Goal: Information Seeking & Learning: Learn about a topic

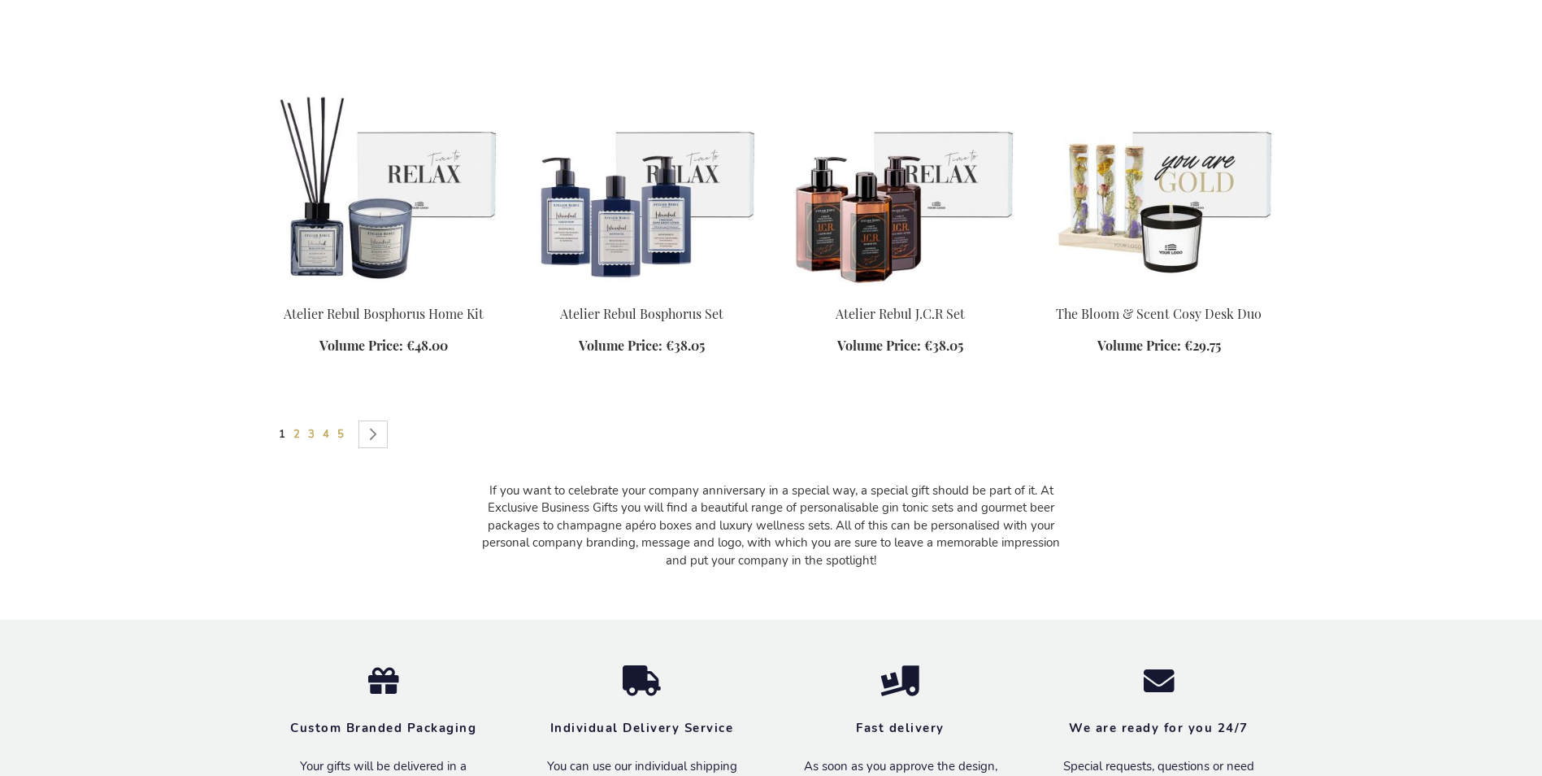
scroll to position [1951, 0]
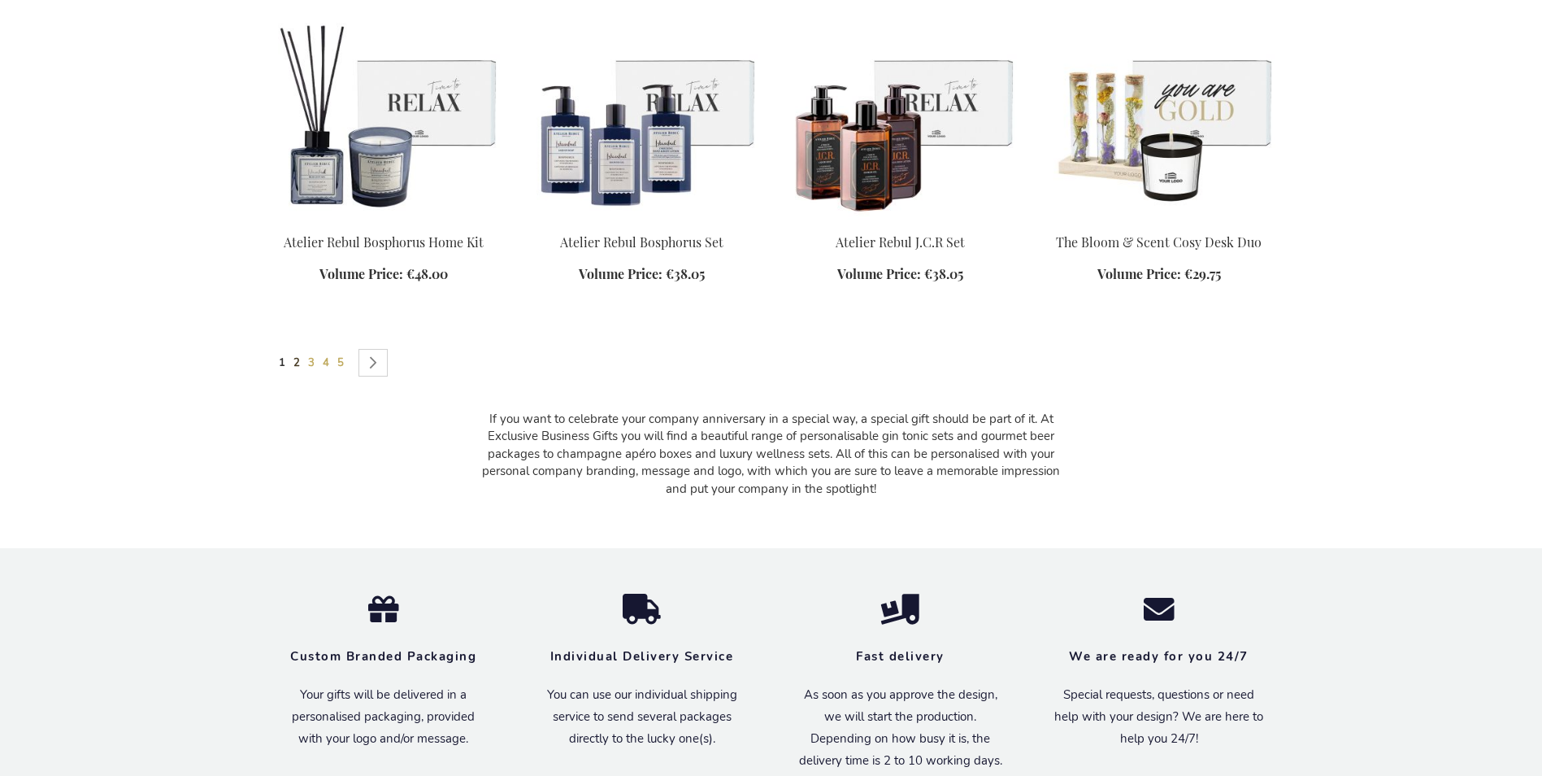
click at [297, 356] on span "2" at bounding box center [296, 362] width 7 height 15
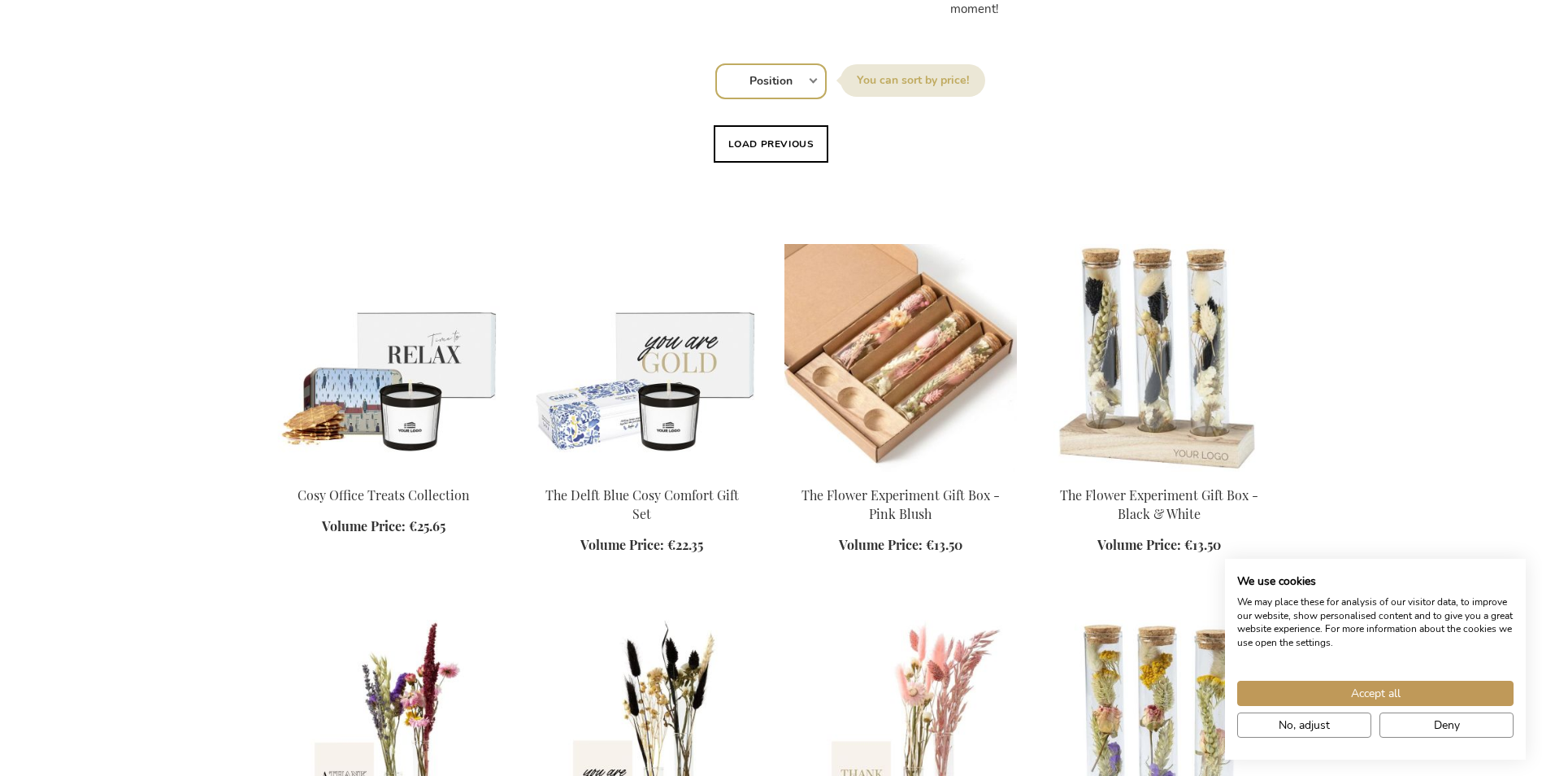
scroll to position [1245, 0]
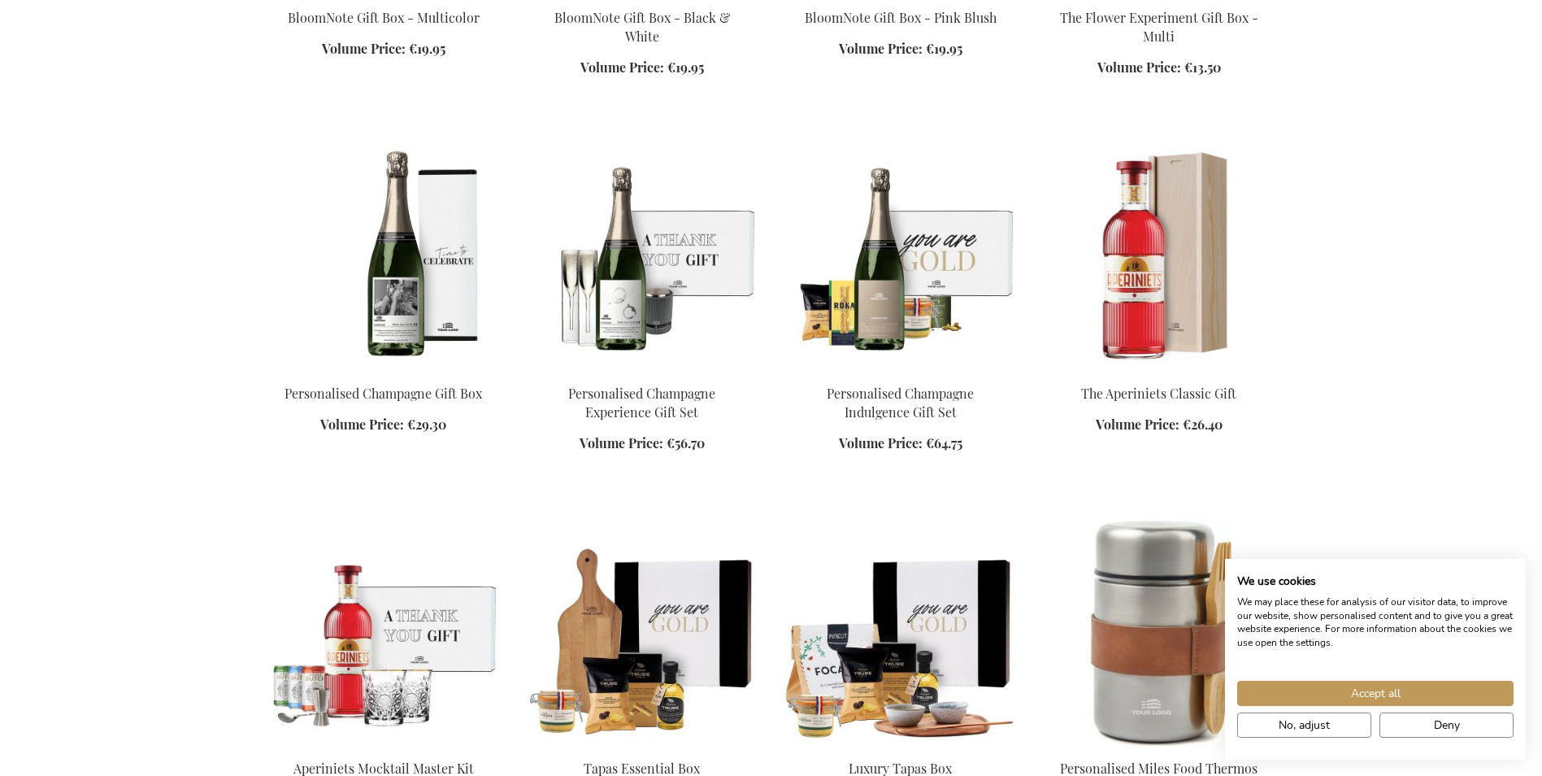
scroll to position [2301, 0]
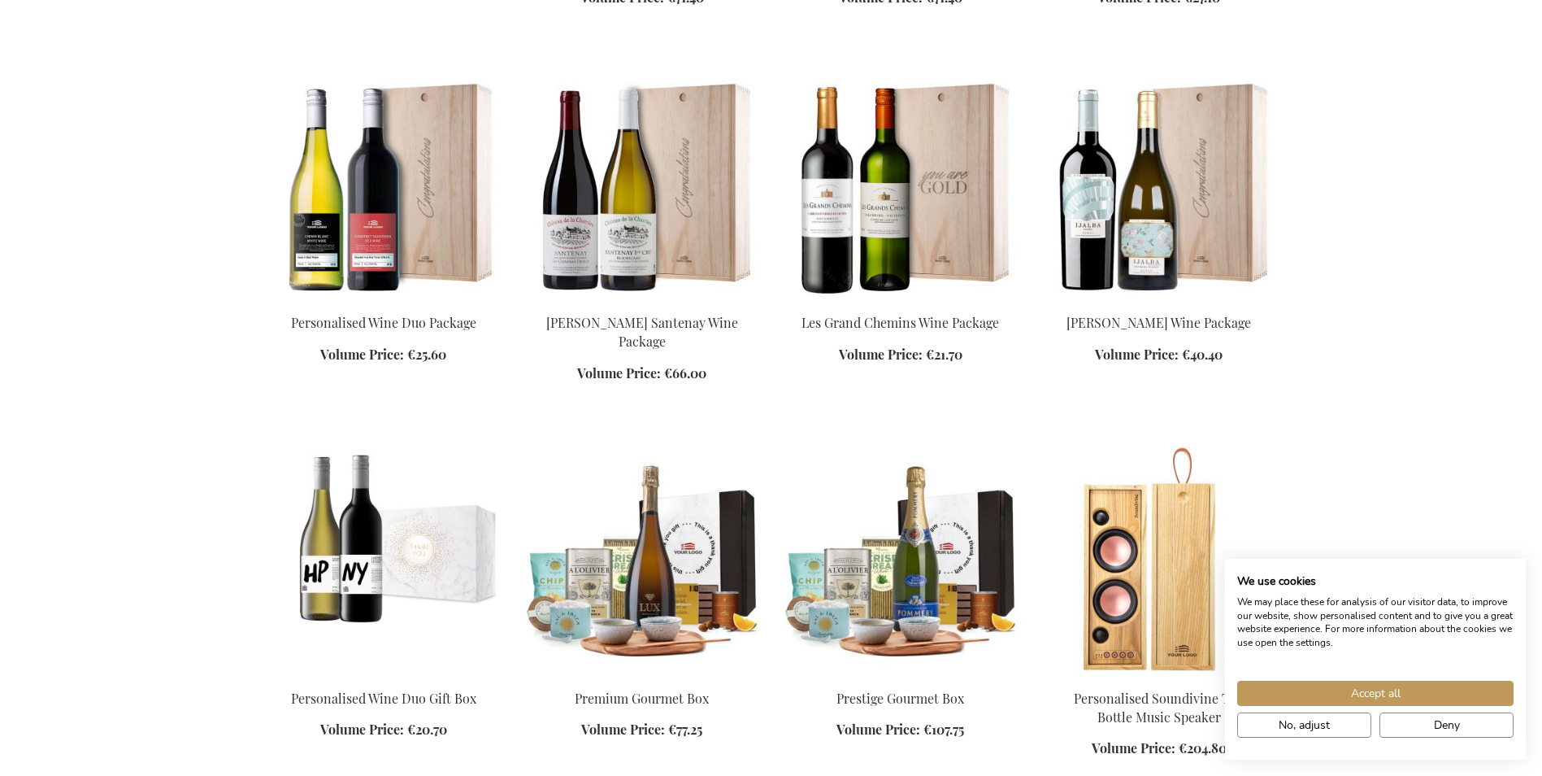
scroll to position [3358, 0]
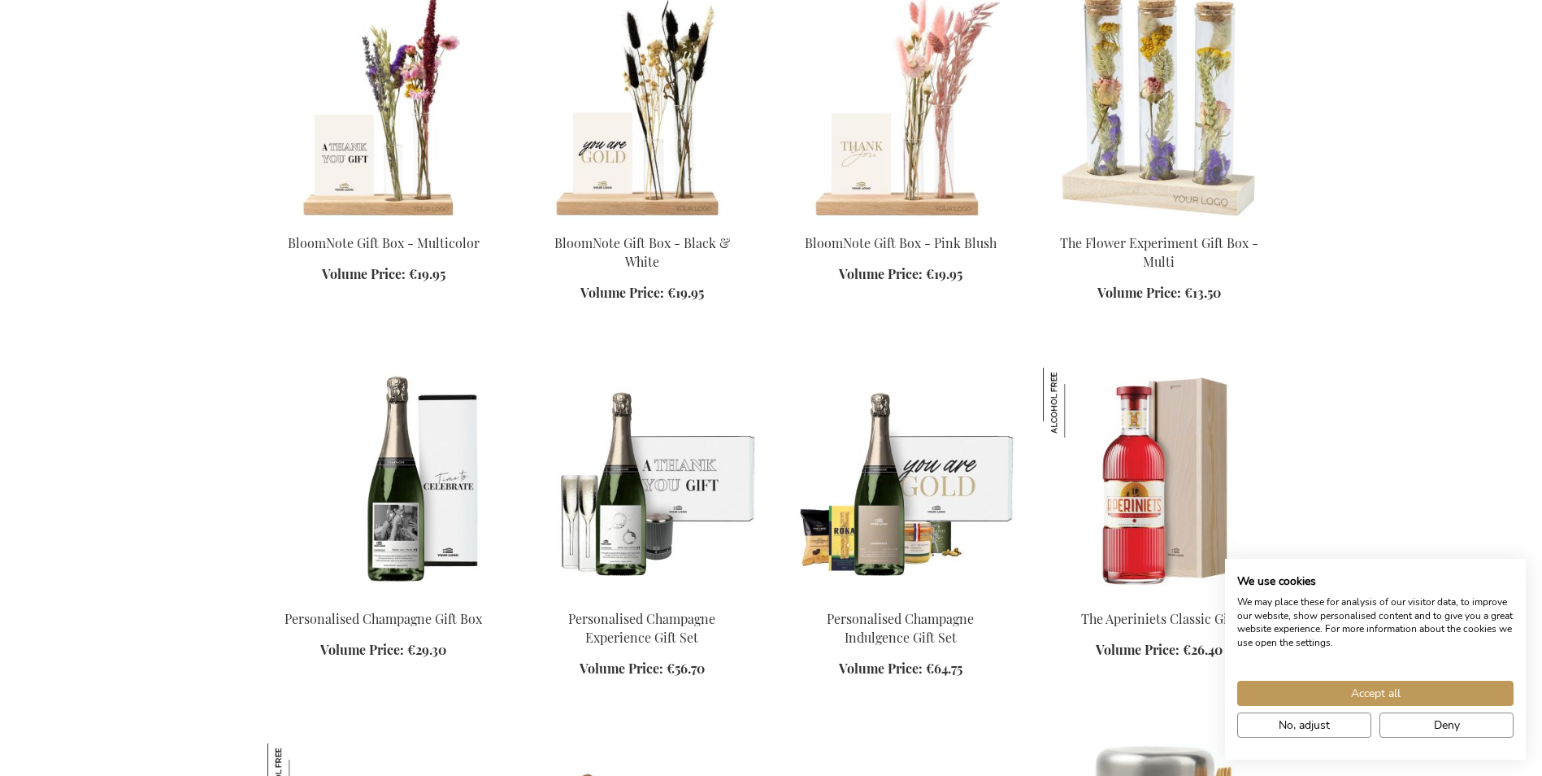
scroll to position [1665, 0]
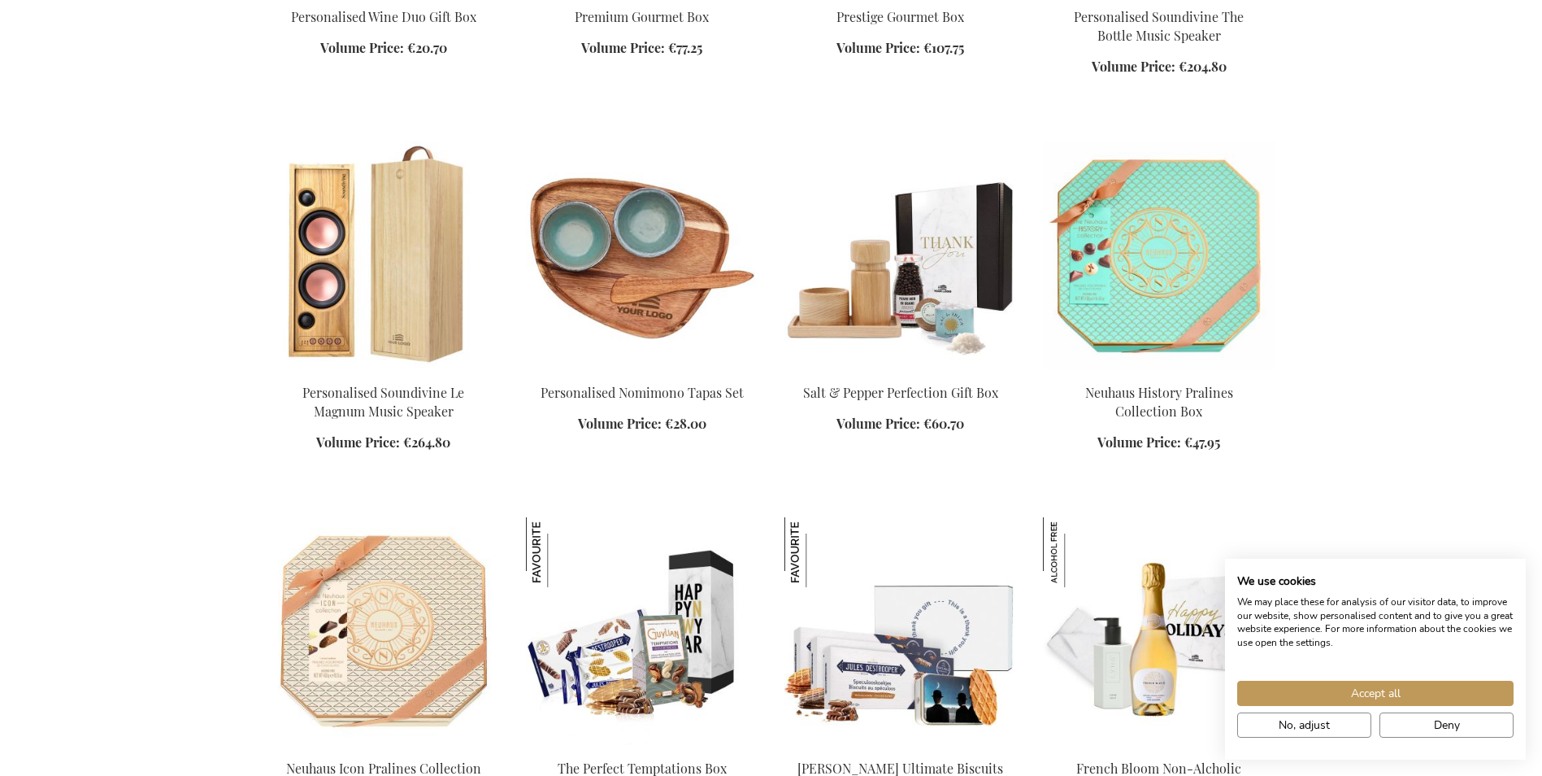
scroll to position [4104, 0]
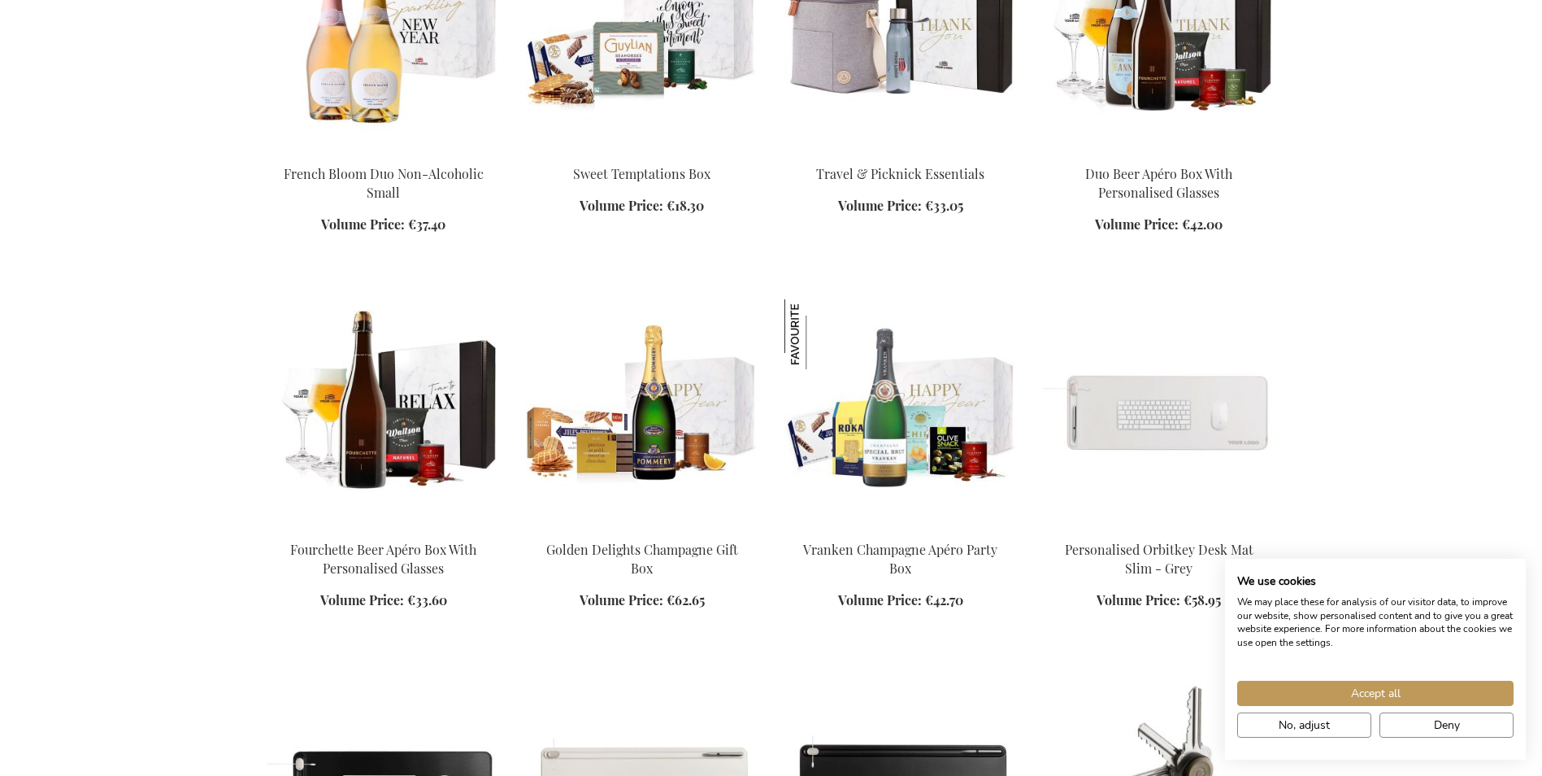
scroll to position [5567, 0]
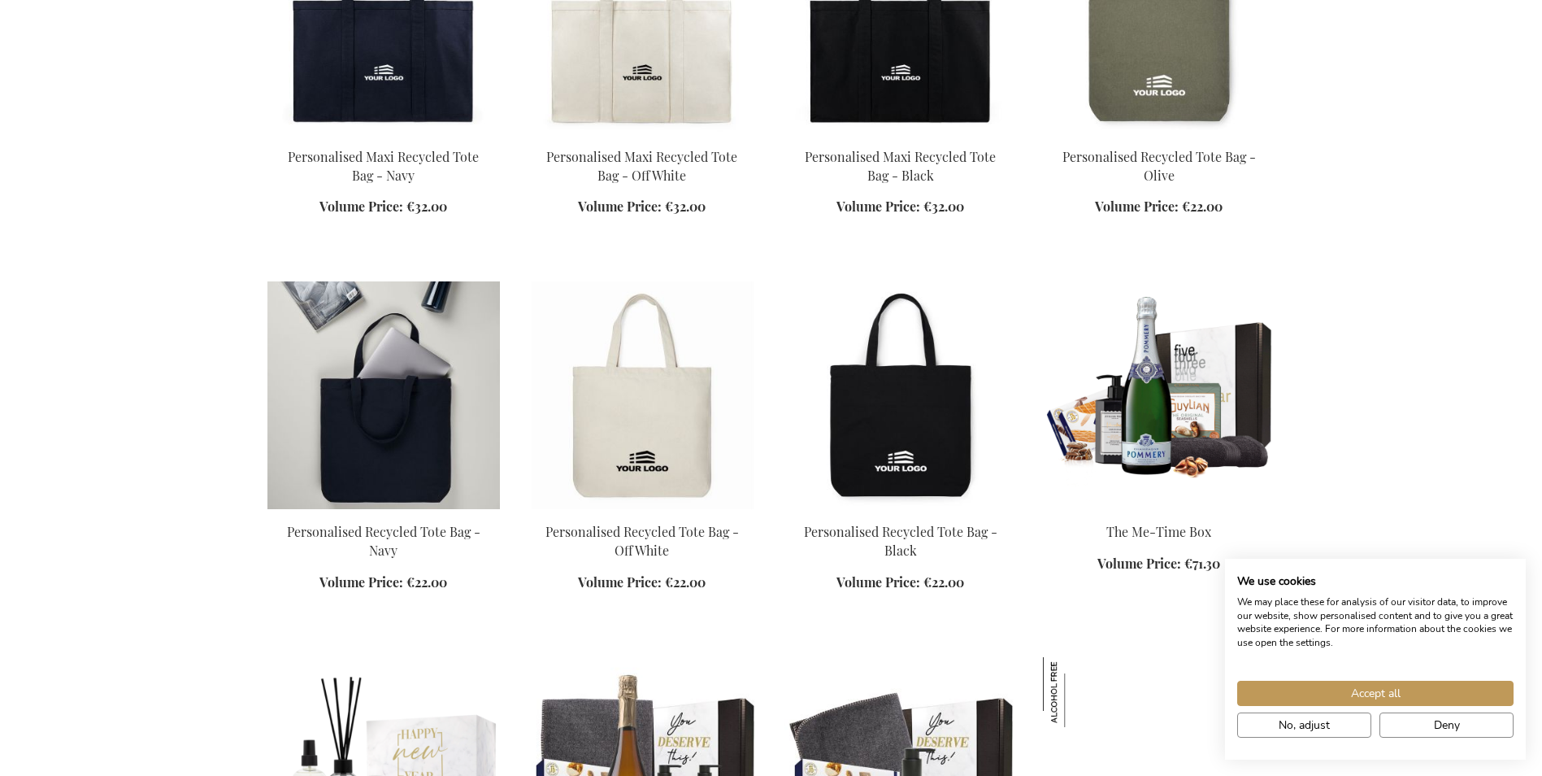
scroll to position [7111, 0]
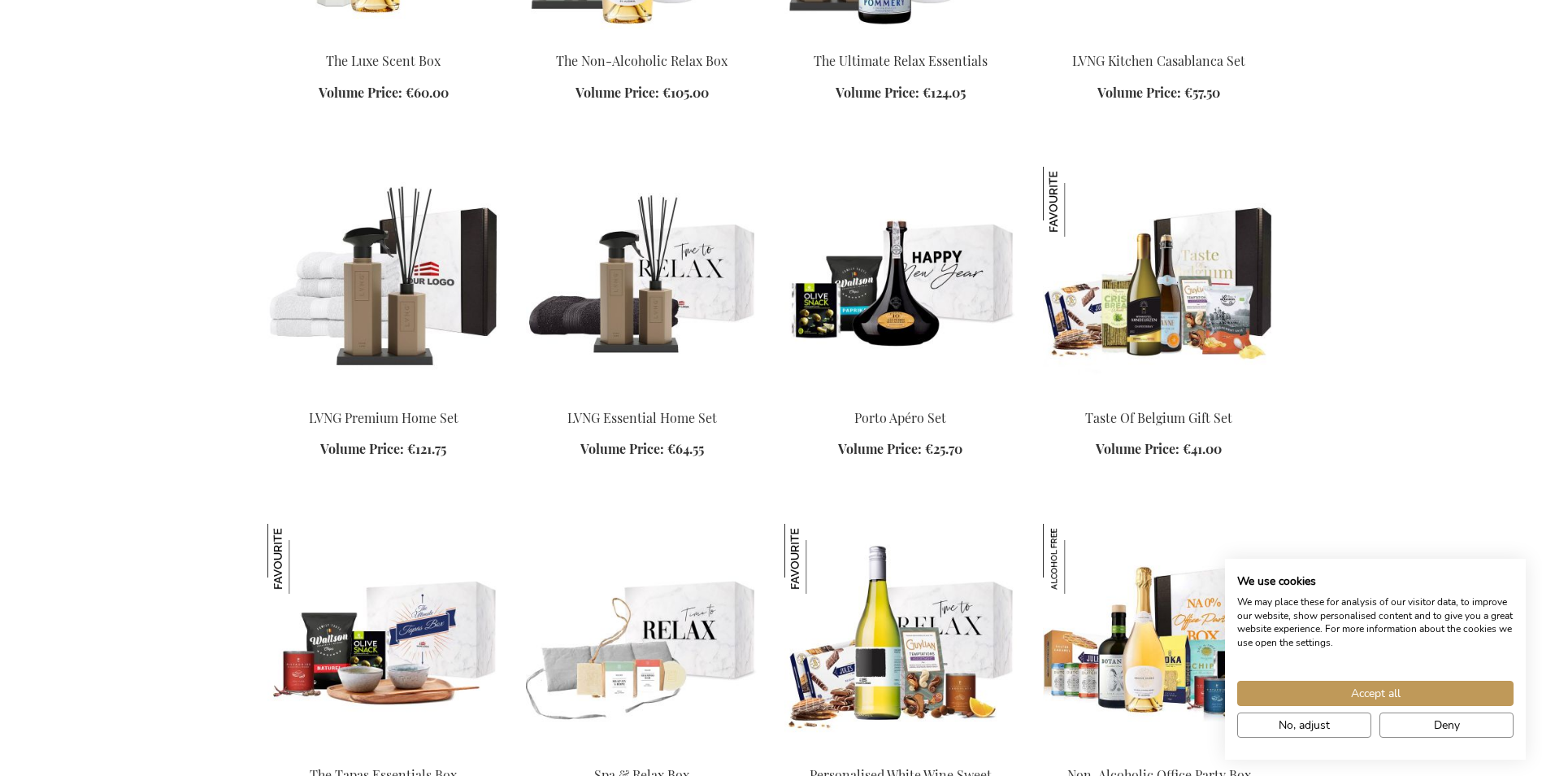
scroll to position [7680, 0]
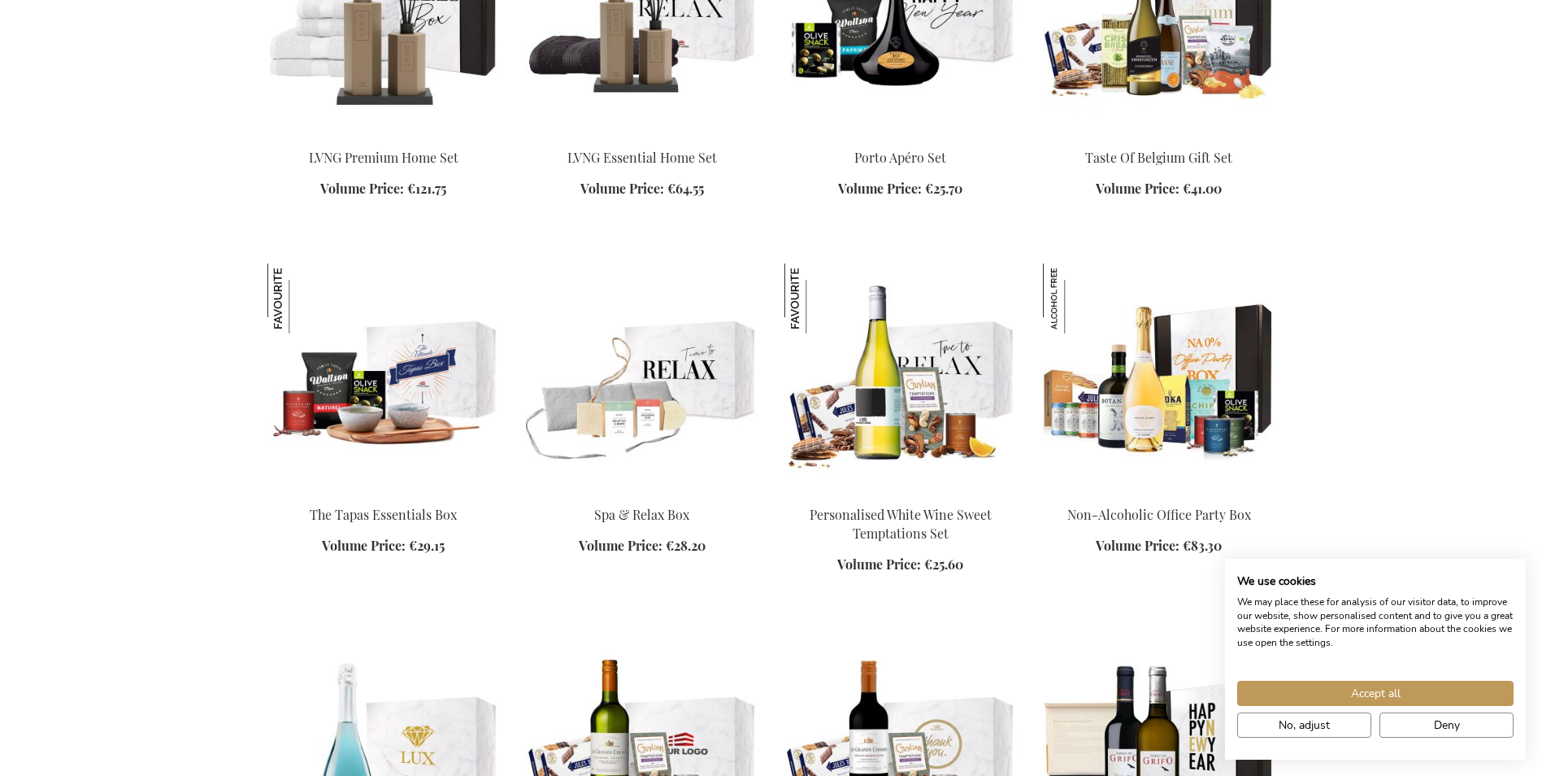
scroll to position [8737, 0]
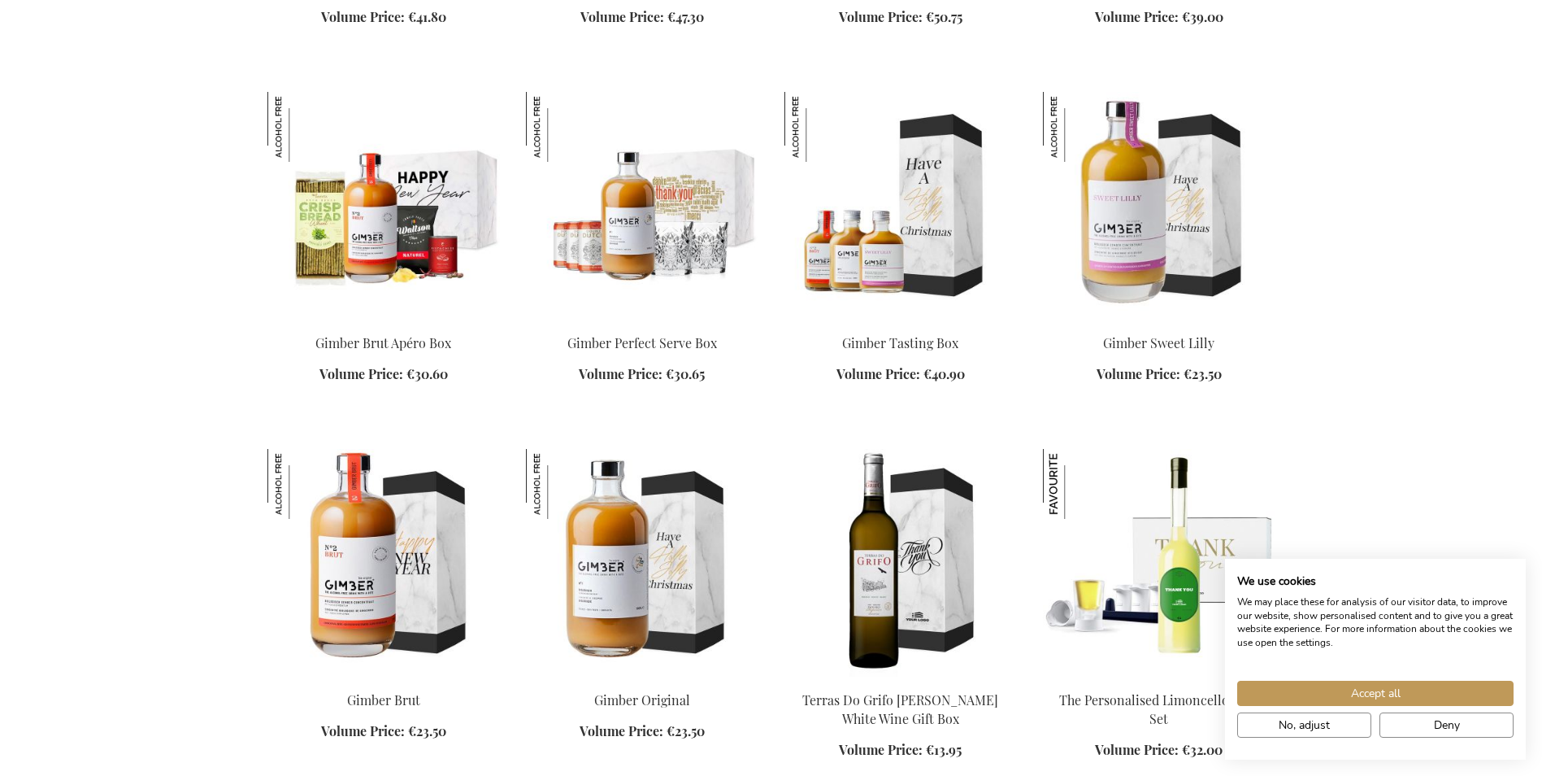
scroll to position [11095, 0]
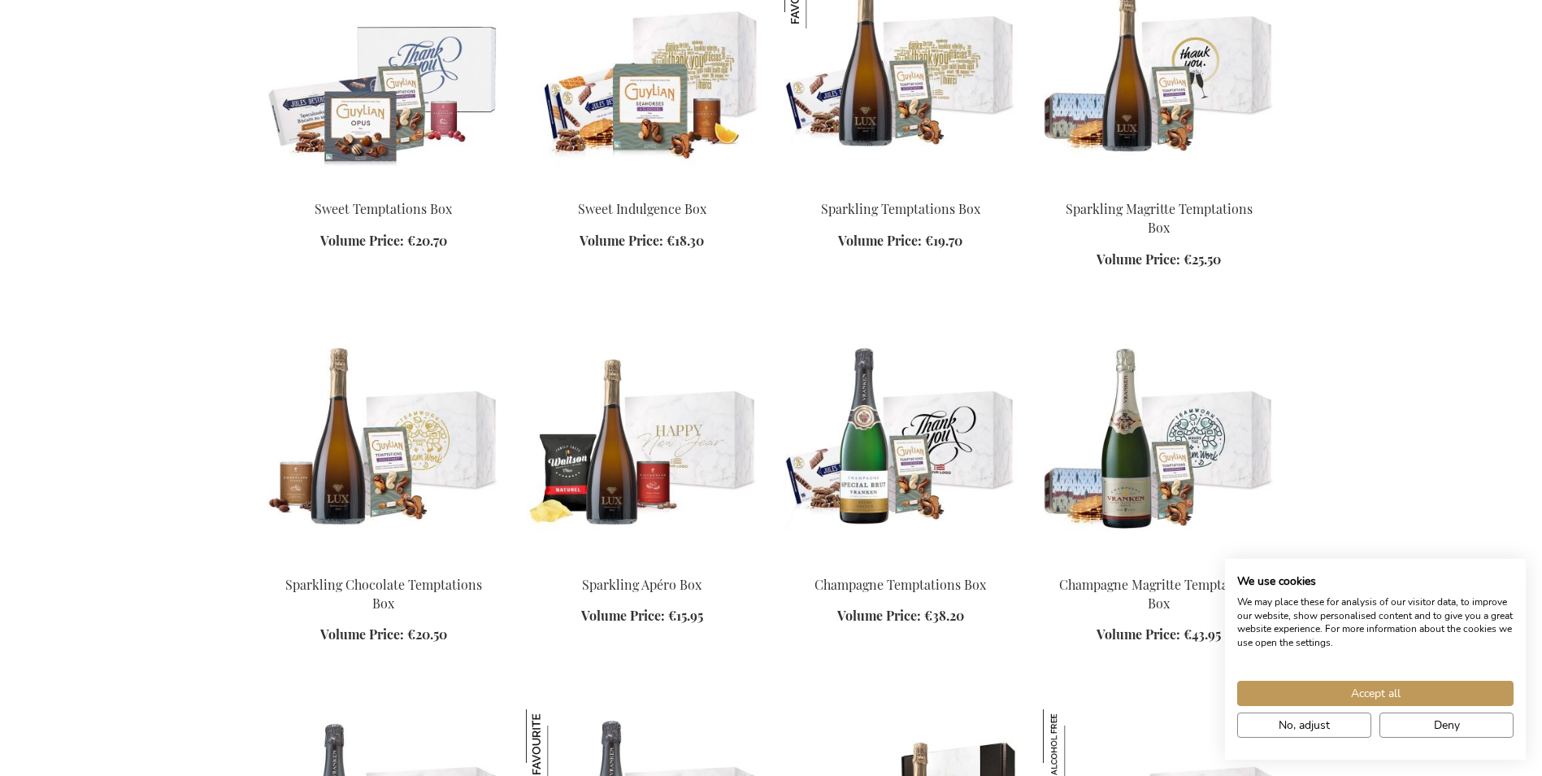
scroll to position [12639, 0]
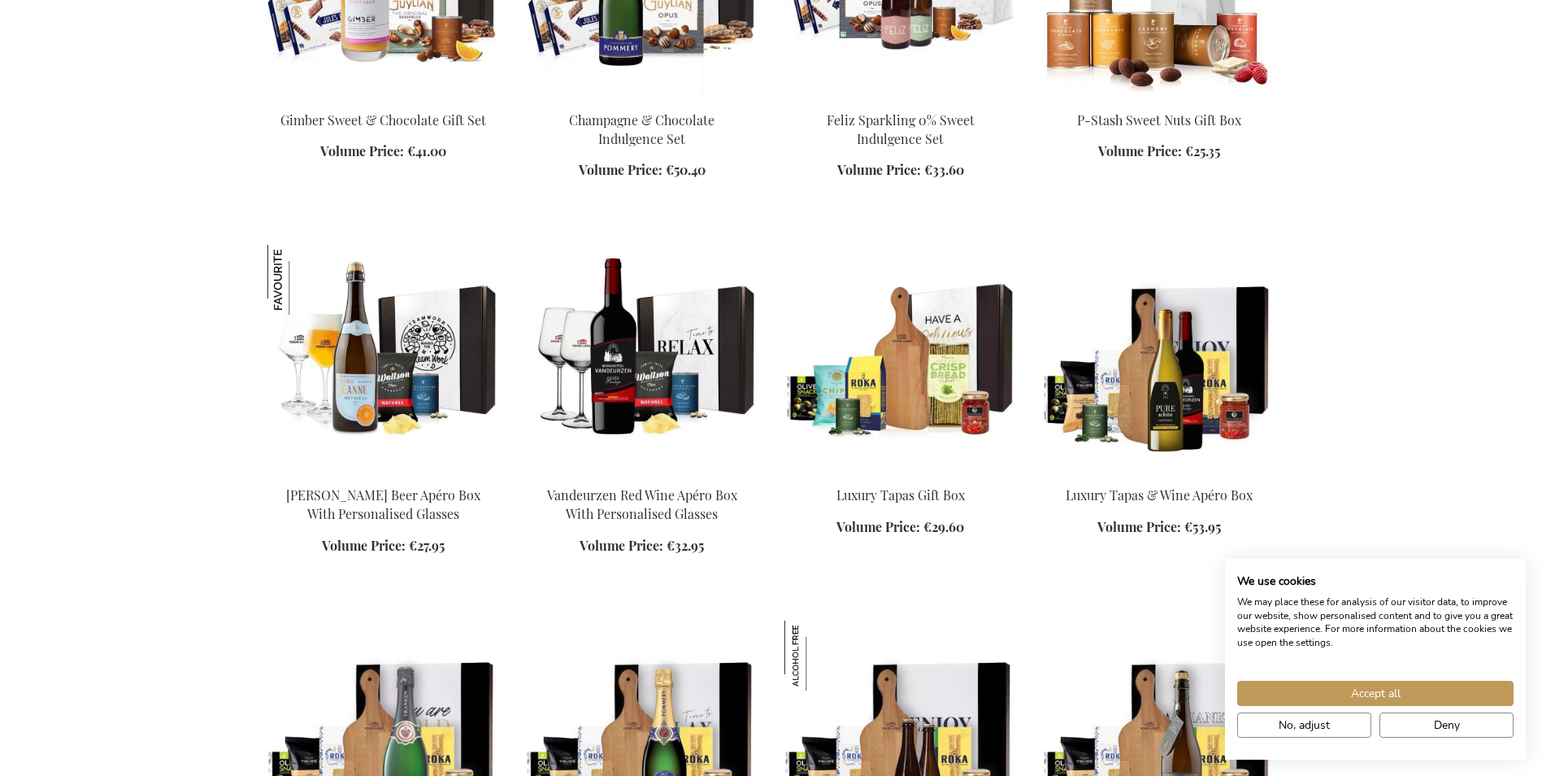
scroll to position [13859, 0]
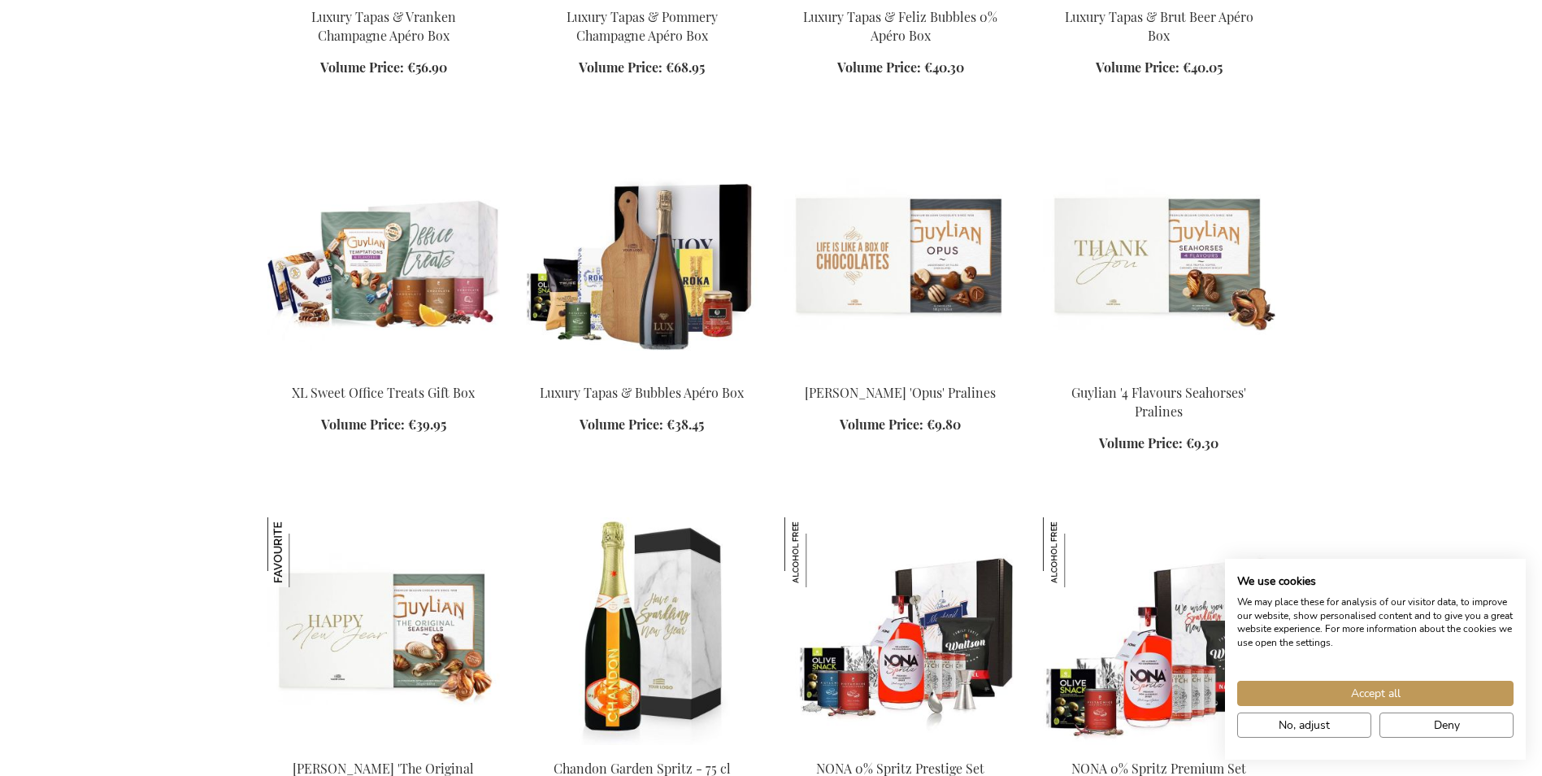
scroll to position [14346, 0]
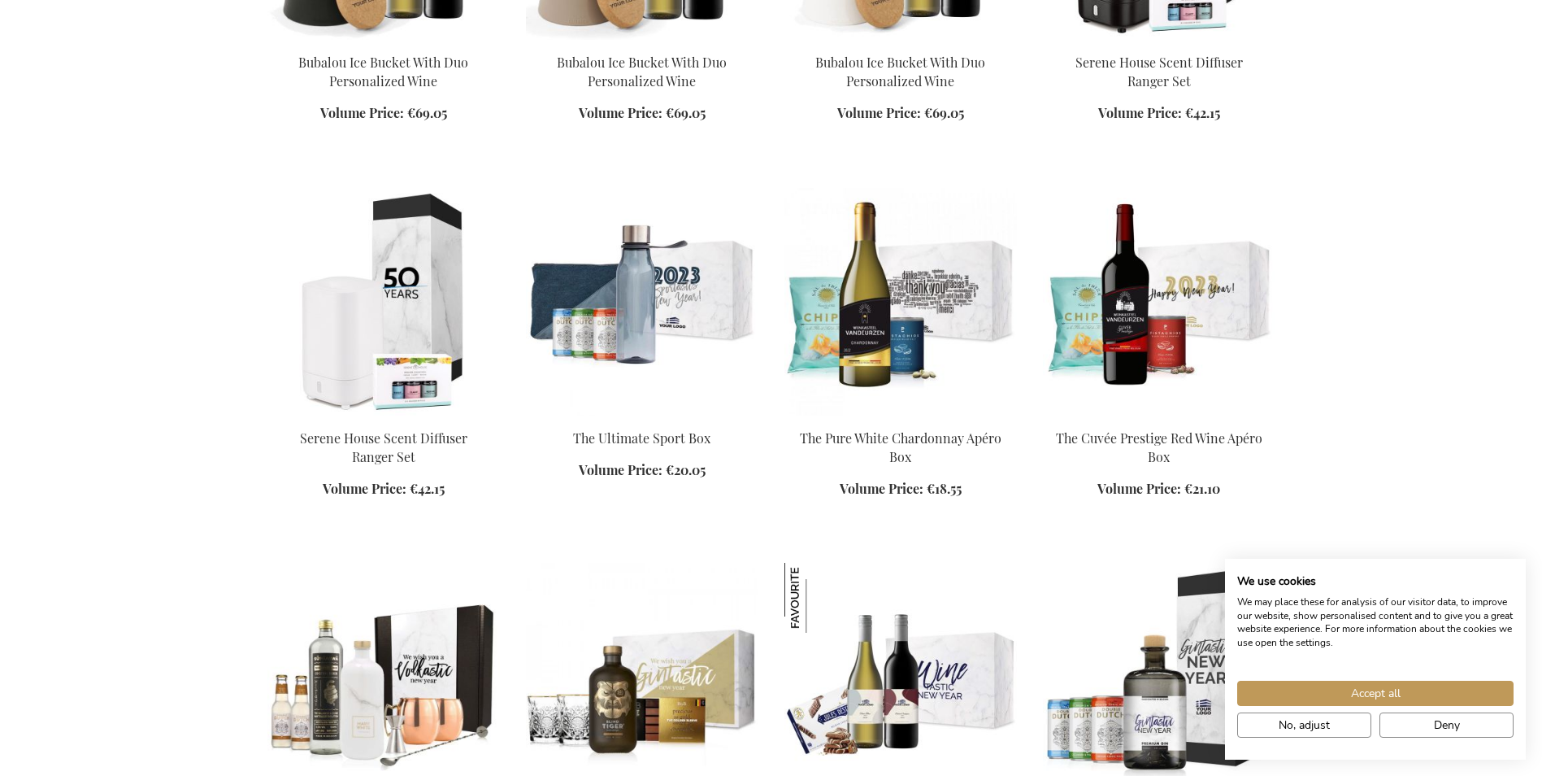
scroll to position [16785, 0]
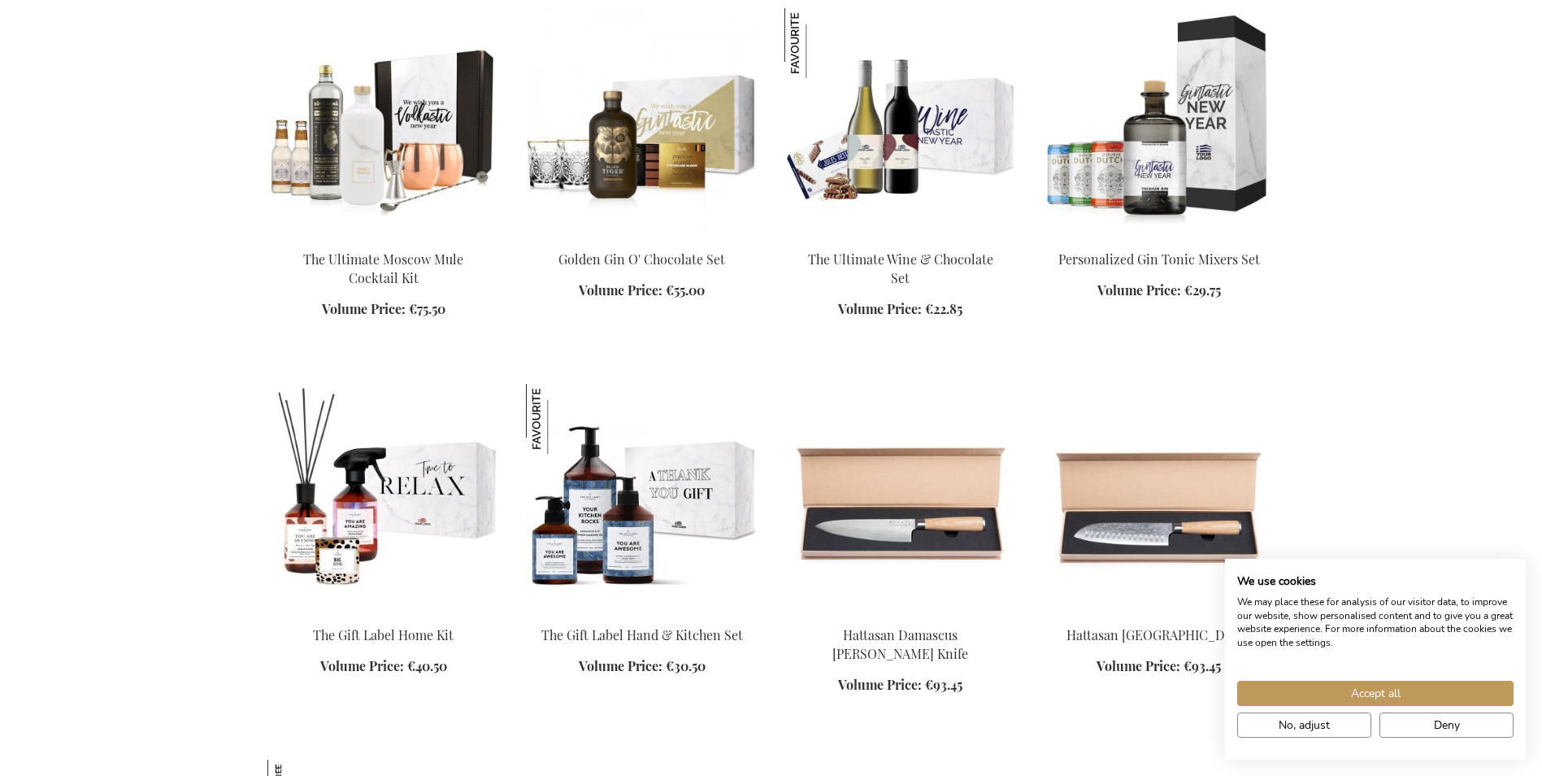
scroll to position [17354, 0]
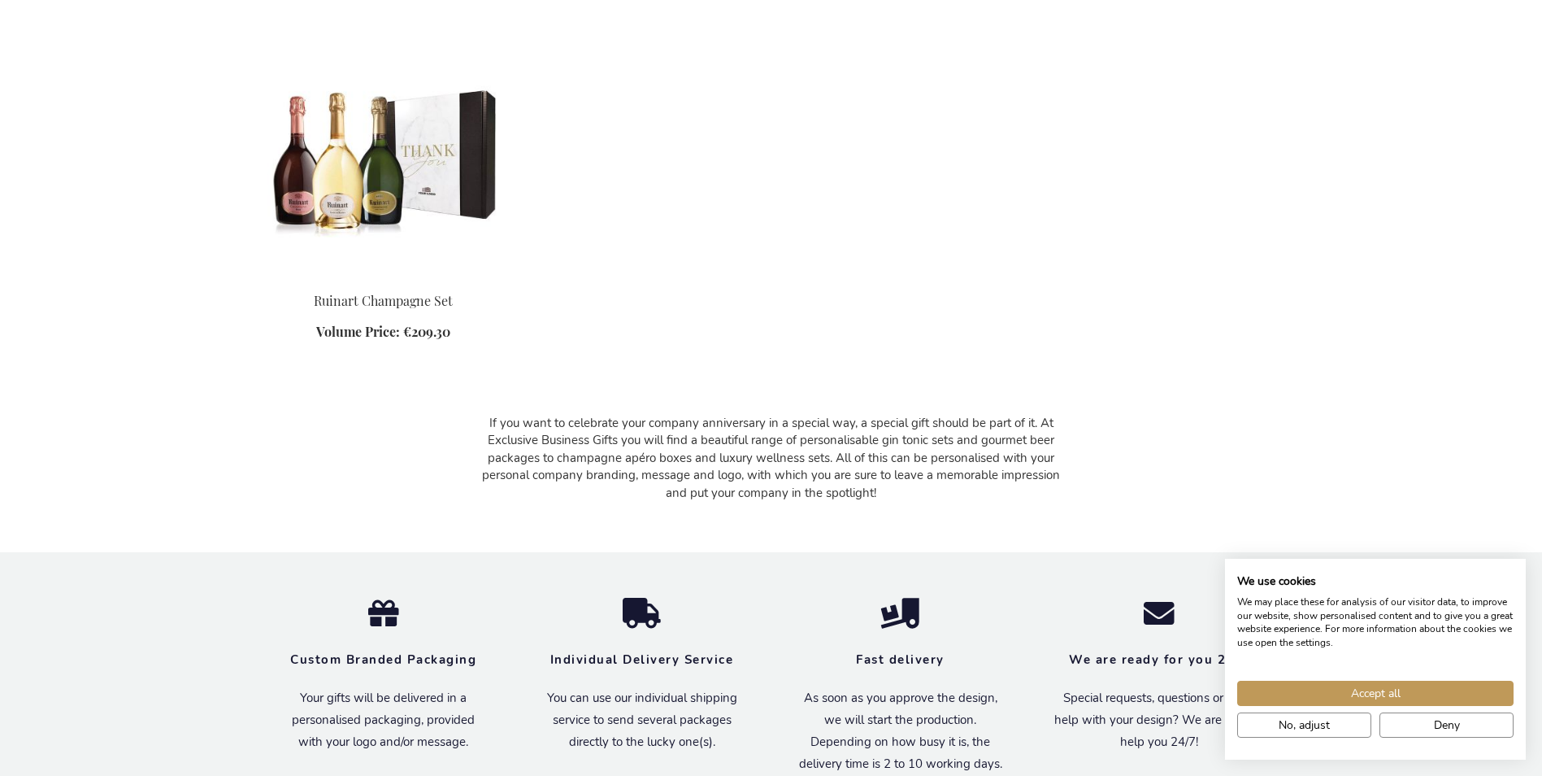
scroll to position [20037, 0]
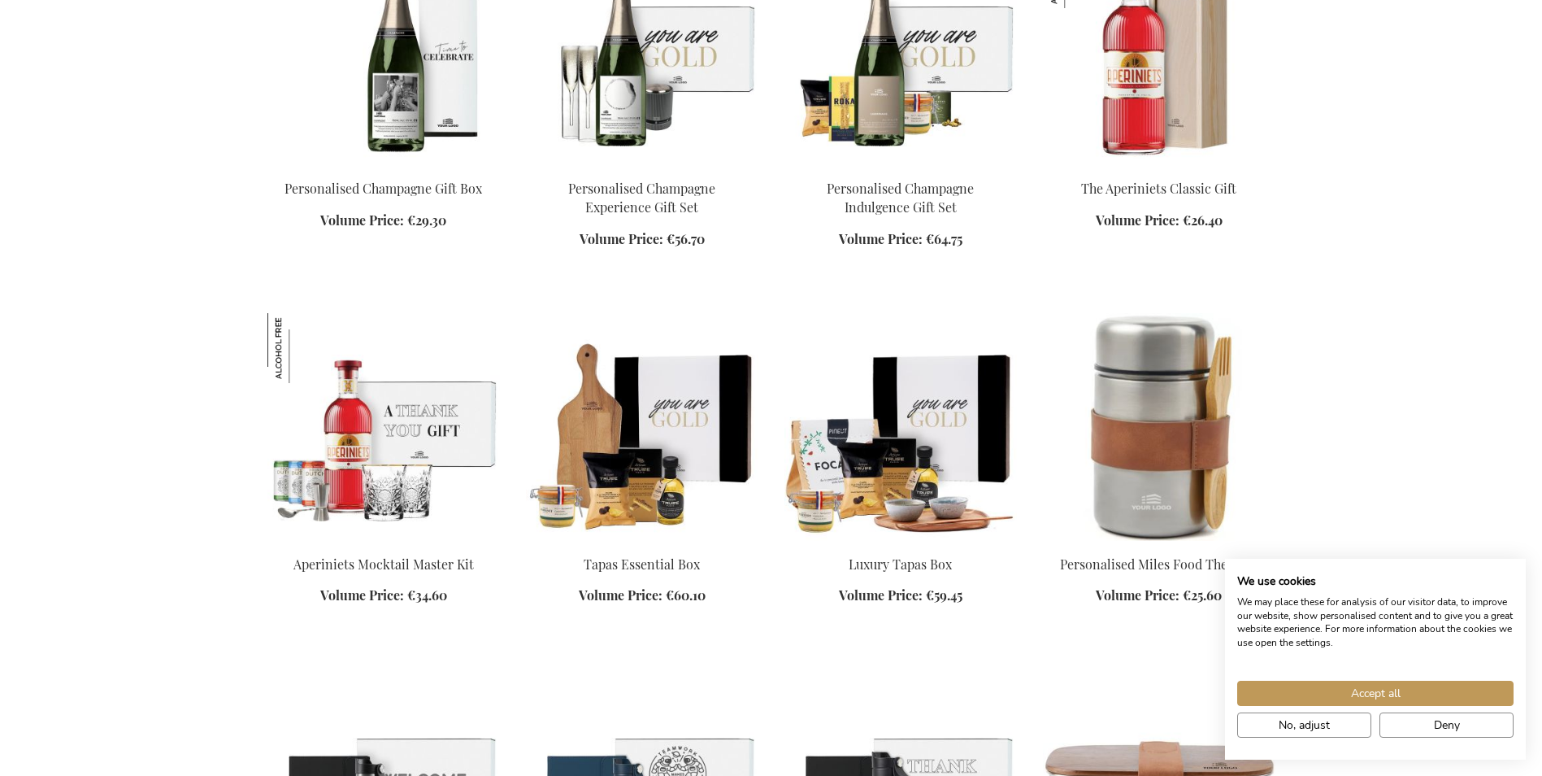
scroll to position [3278, 0]
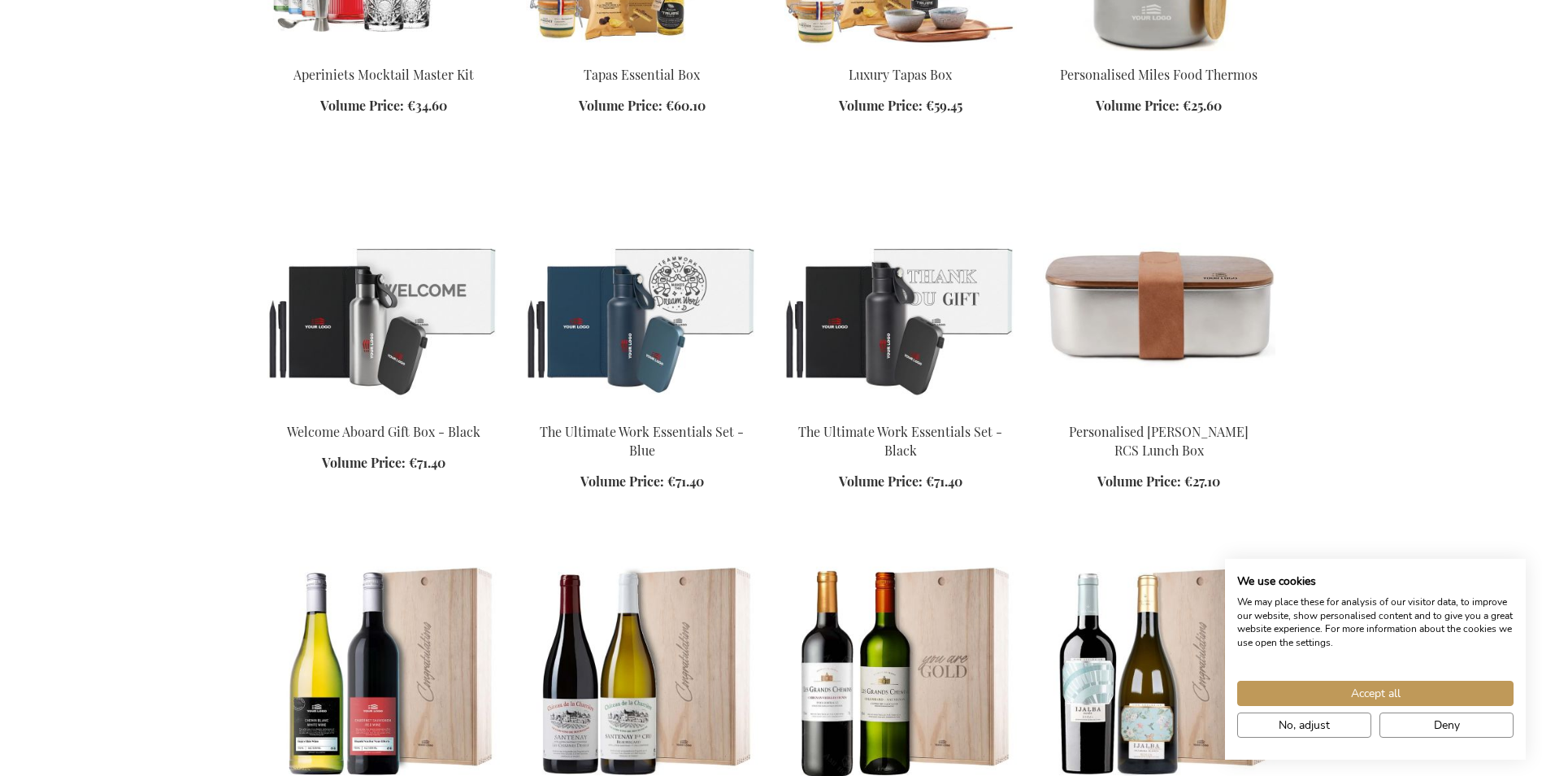
scroll to position [3847, 0]
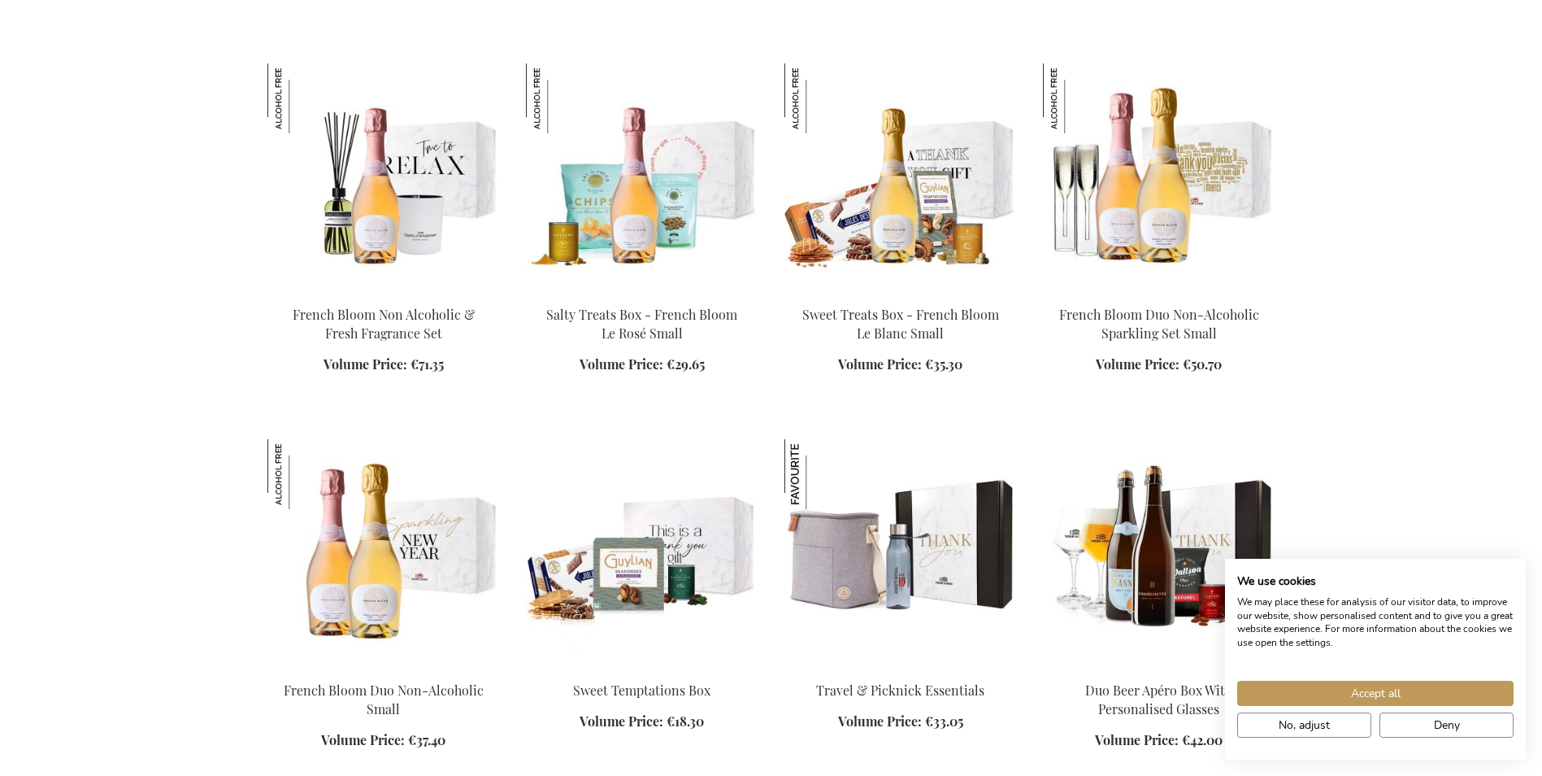
scroll to position [5879, 0]
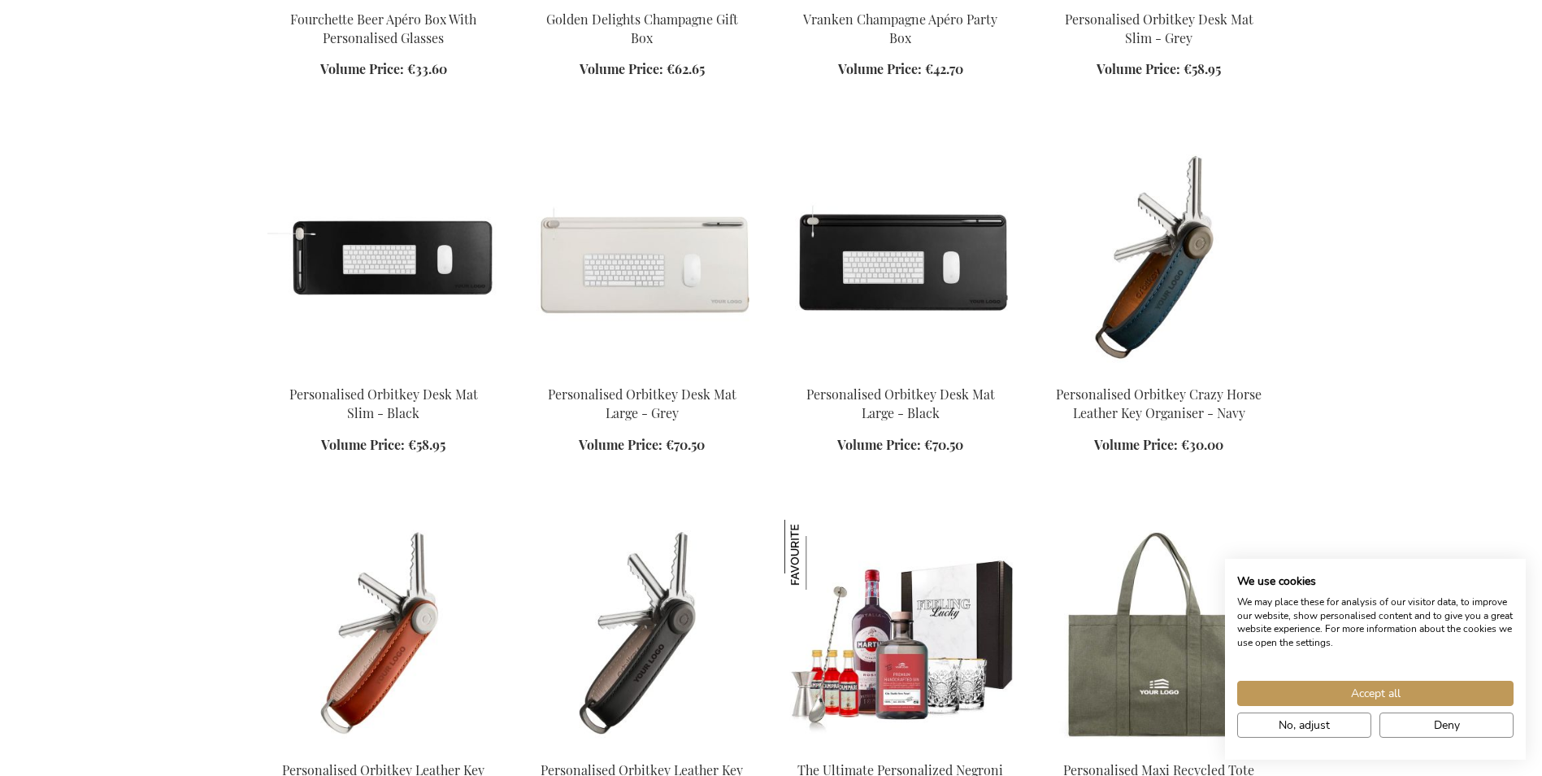
scroll to position [6936, 0]
